Goal: Use online tool/utility

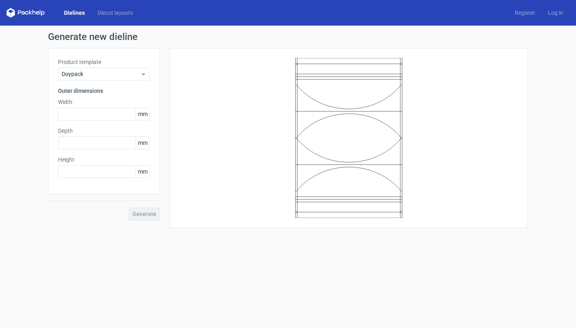
click at [228, 129] on div at bounding box center [349, 138] width 339 height 160
drag, startPoint x: 330, startPoint y: 112, endPoint x: 323, endPoint y: 98, distance: 15.9
click at [323, 98] on icon at bounding box center [349, 138] width 240 height 160
click at [321, 92] on icon at bounding box center [349, 138] width 240 height 160
drag, startPoint x: 315, startPoint y: 108, endPoint x: 295, endPoint y: 120, distance: 23.0
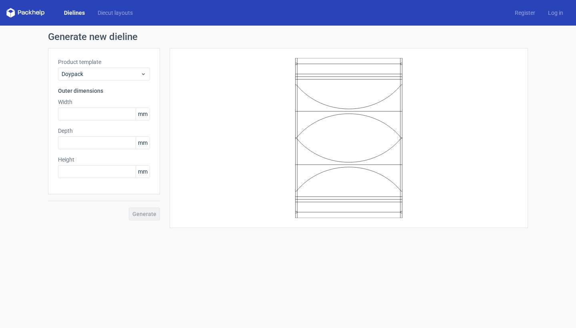
click at [312, 118] on icon at bounding box center [349, 138] width 240 height 160
click at [209, 126] on div at bounding box center [349, 138] width 339 height 160
click at [82, 112] on input "text" at bounding box center [104, 114] width 92 height 13
type input "160"
click at [81, 147] on input "text" at bounding box center [104, 142] width 92 height 13
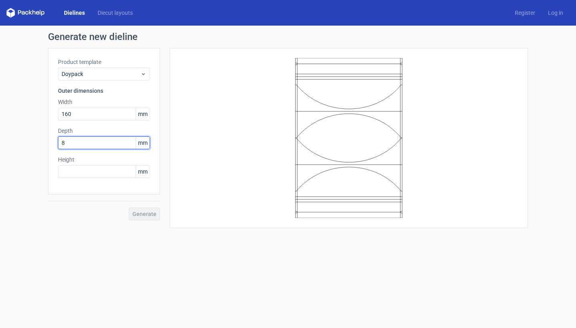
type input "80"
type input "240"
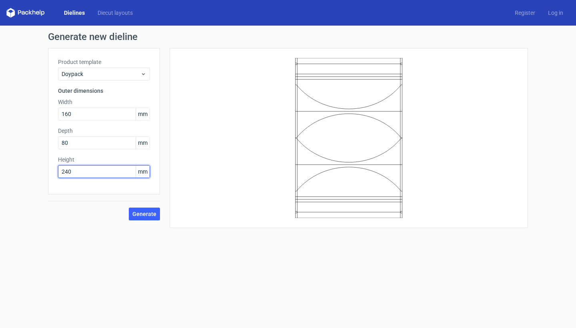
click at [145, 214] on button "Generate" at bounding box center [144, 214] width 31 height 13
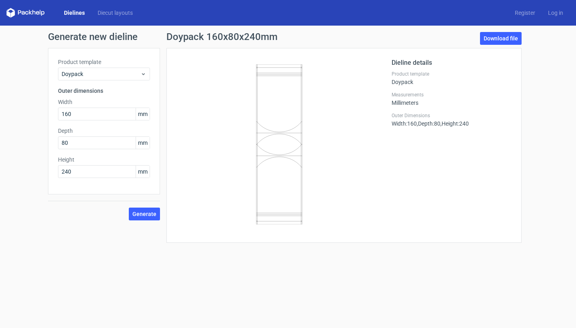
click at [51, 4] on div "Dielines Diecut layouts Register Log in" at bounding box center [288, 13] width 576 height 26
